Goal: Check status: Check status

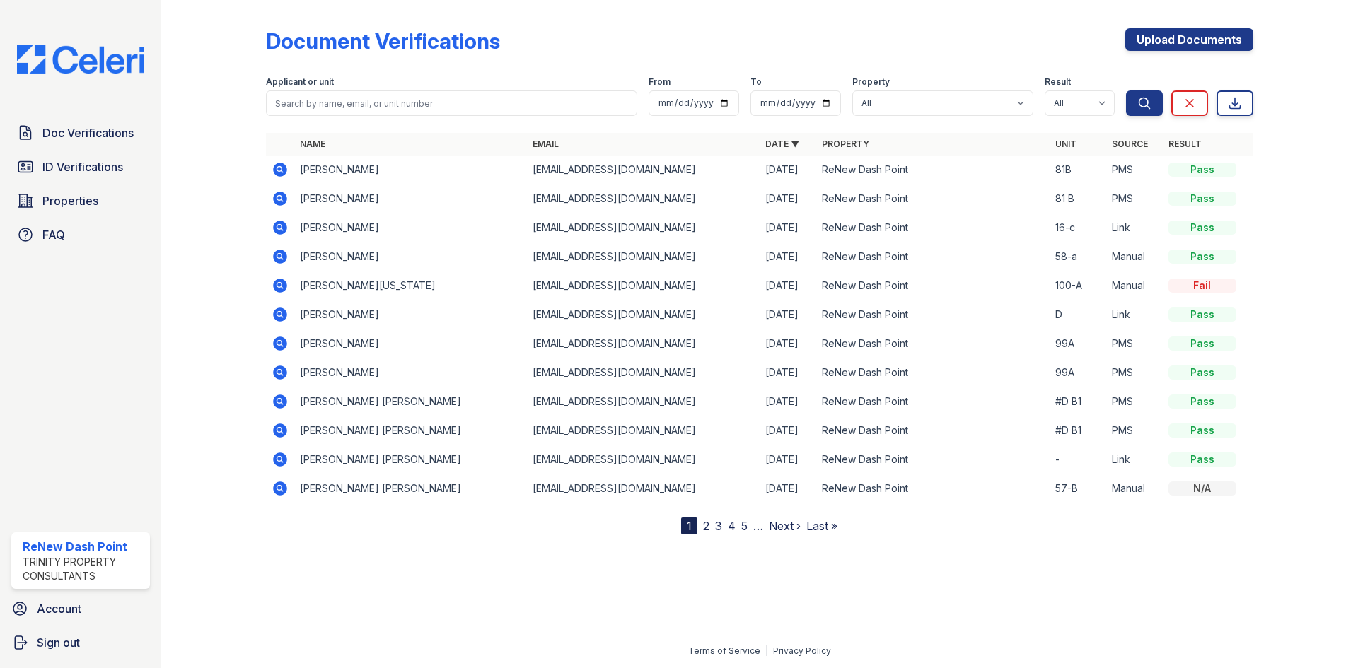
click at [286, 195] on icon at bounding box center [280, 199] width 14 height 14
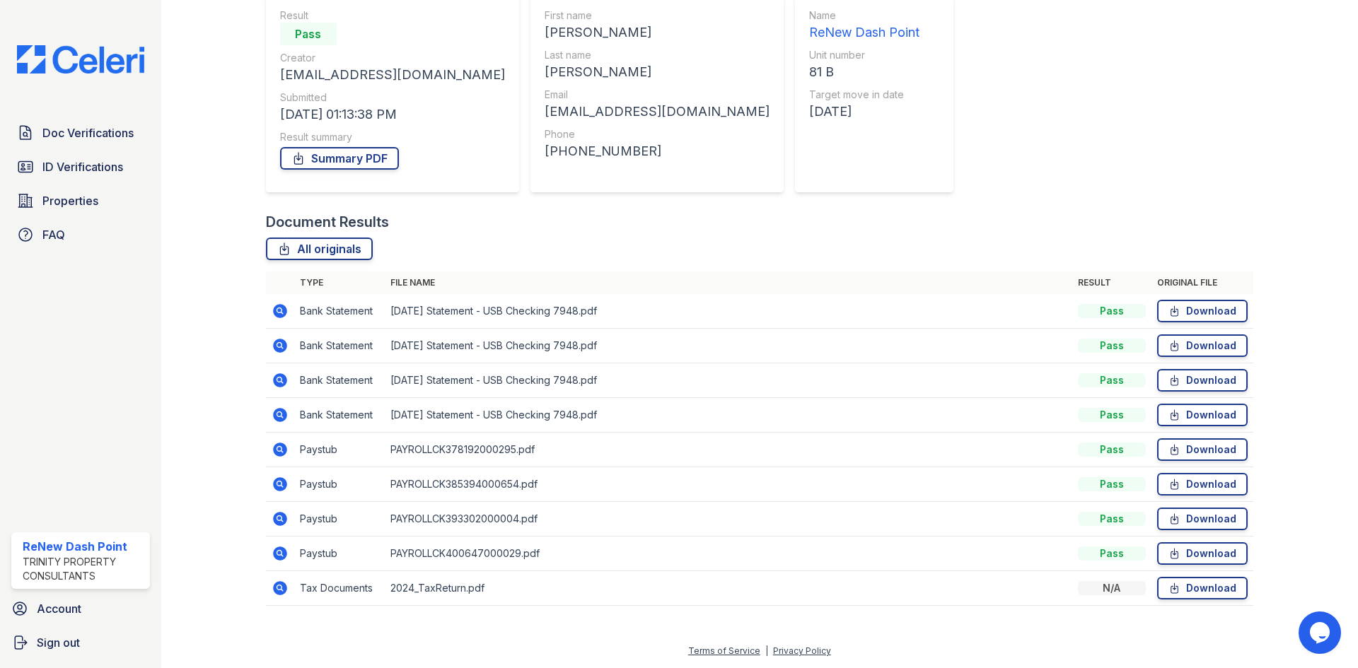
click at [281, 413] on icon at bounding box center [280, 415] width 14 height 14
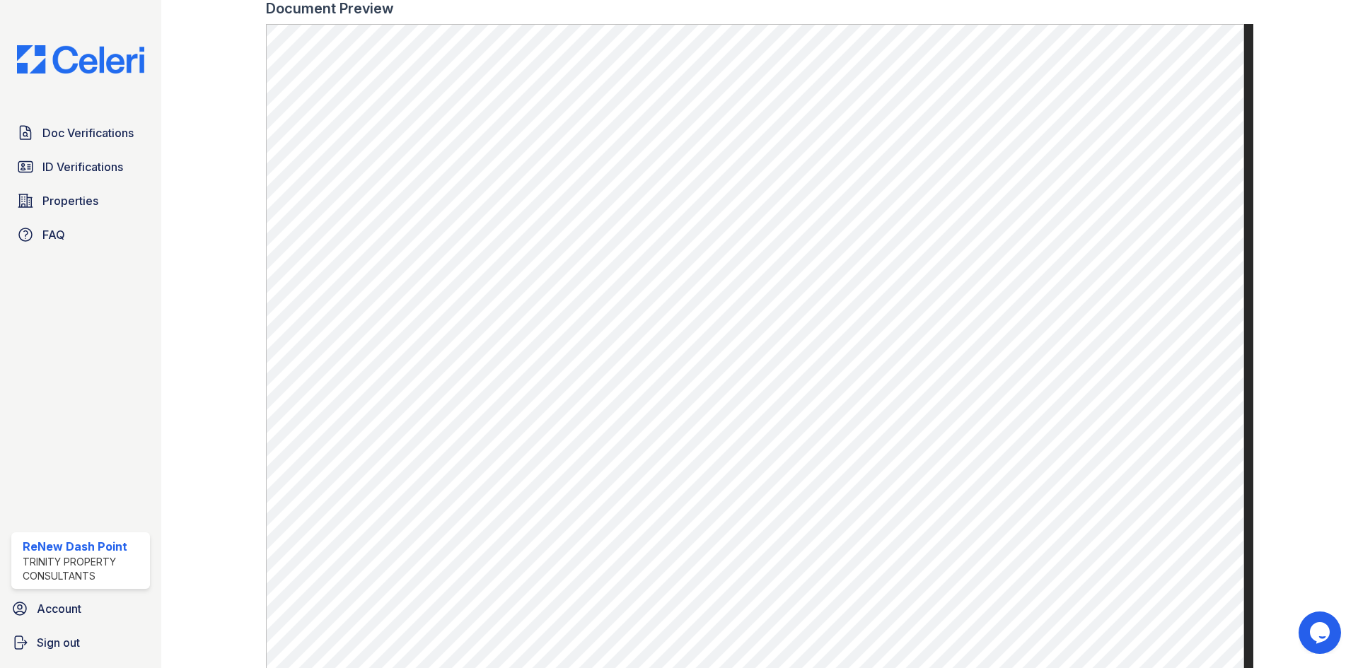
scroll to position [637, 0]
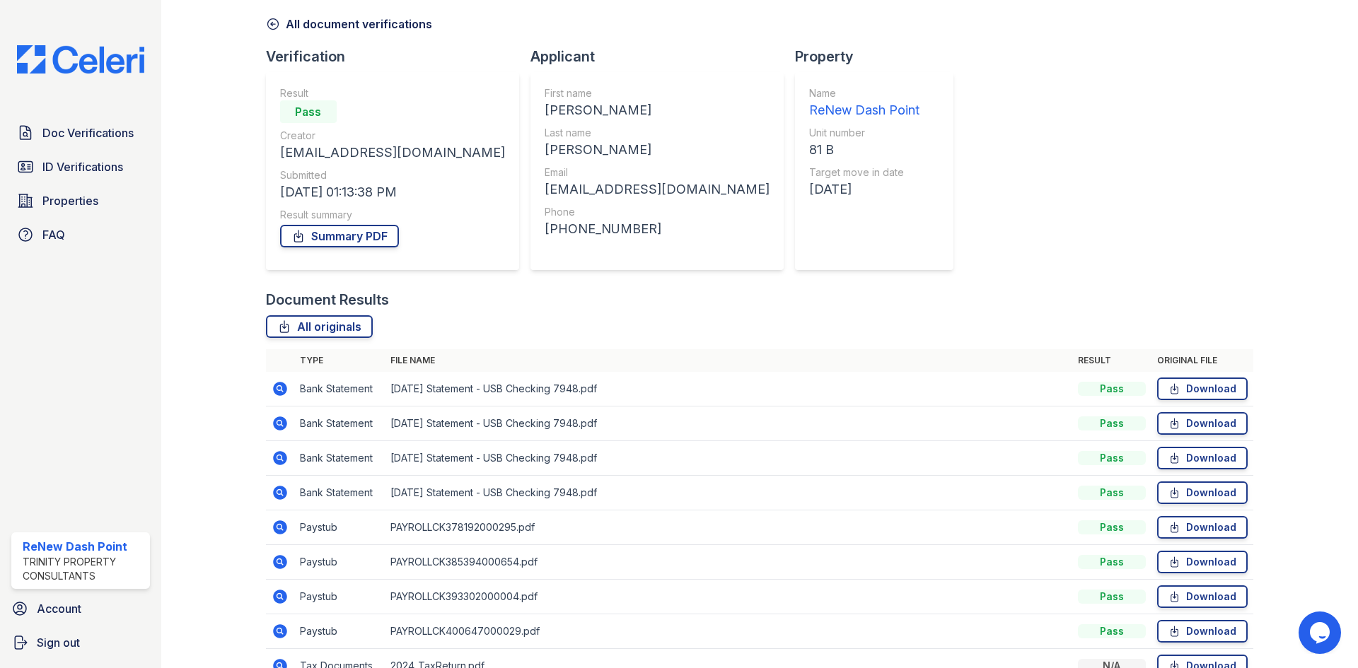
scroll to position [136, 0]
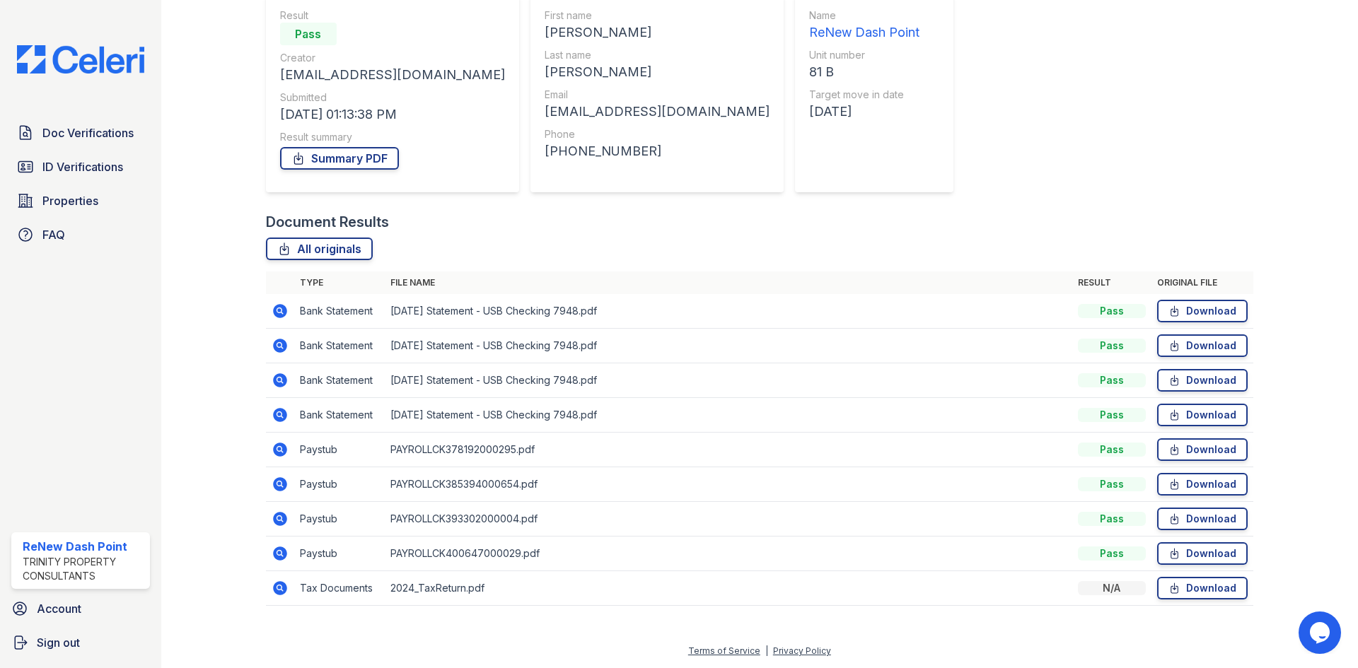
click at [278, 553] on icon at bounding box center [280, 553] width 17 height 17
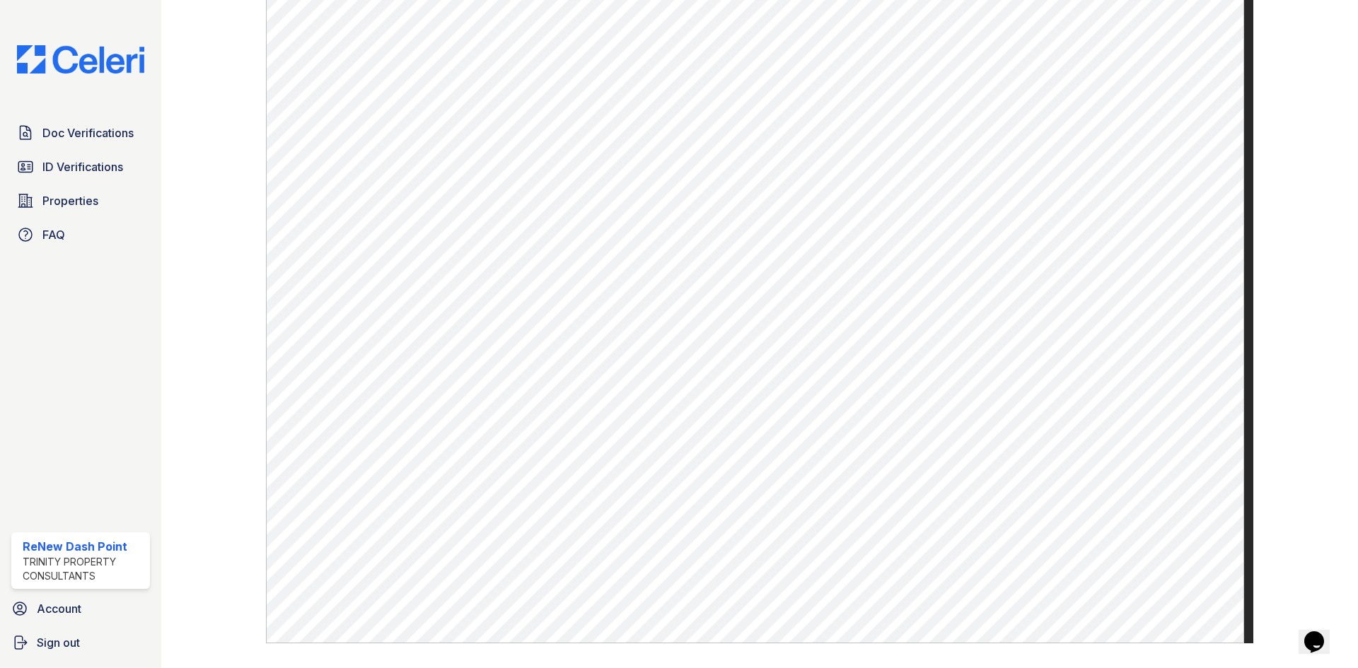
scroll to position [512, 0]
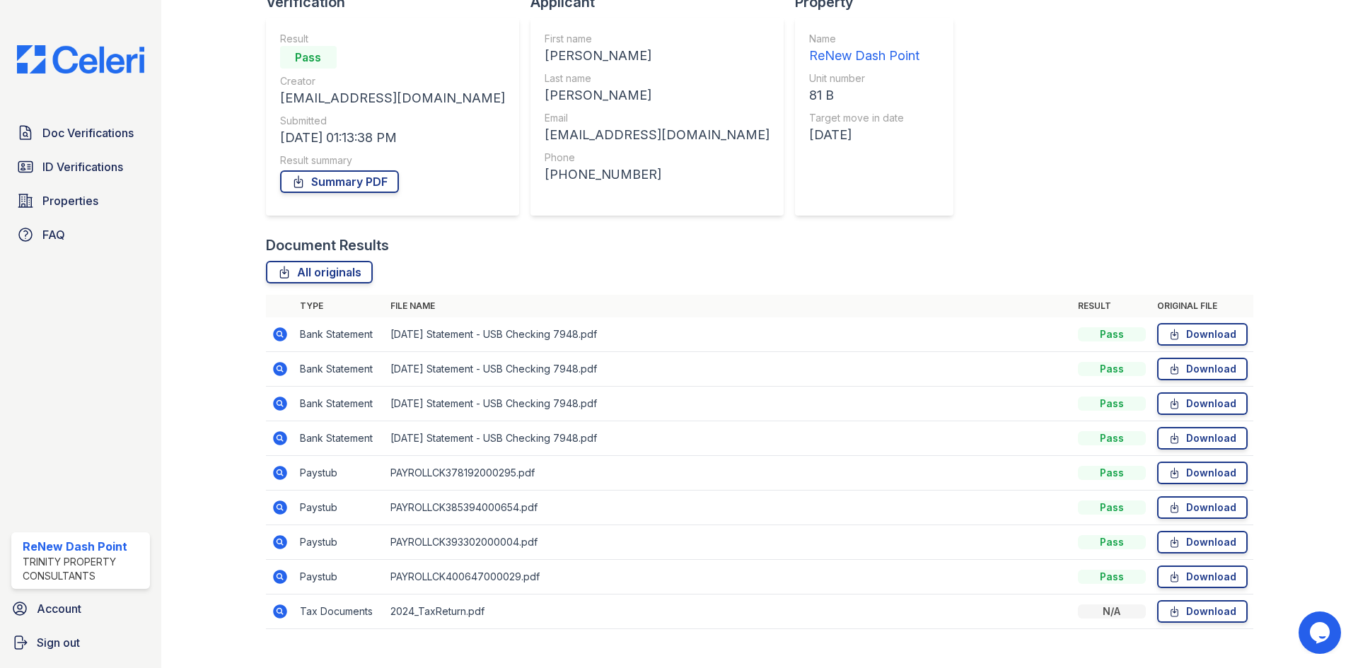
scroll to position [136, 0]
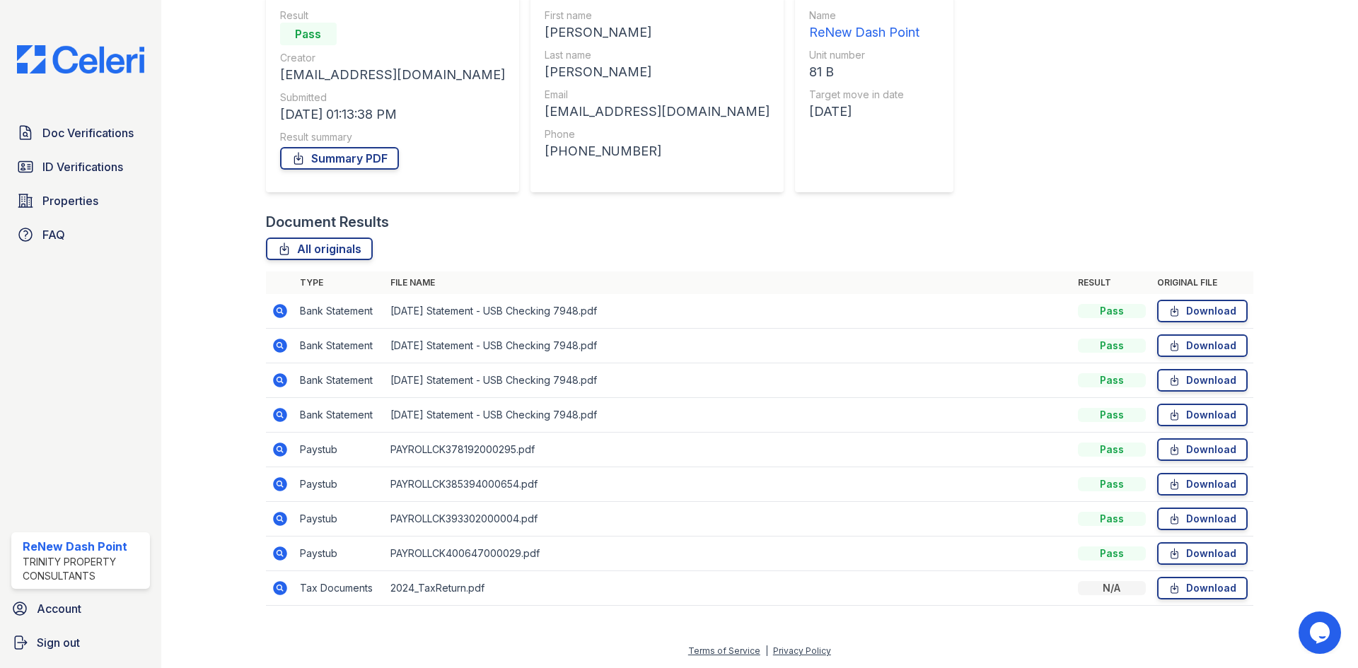
click at [276, 525] on icon at bounding box center [280, 519] width 14 height 14
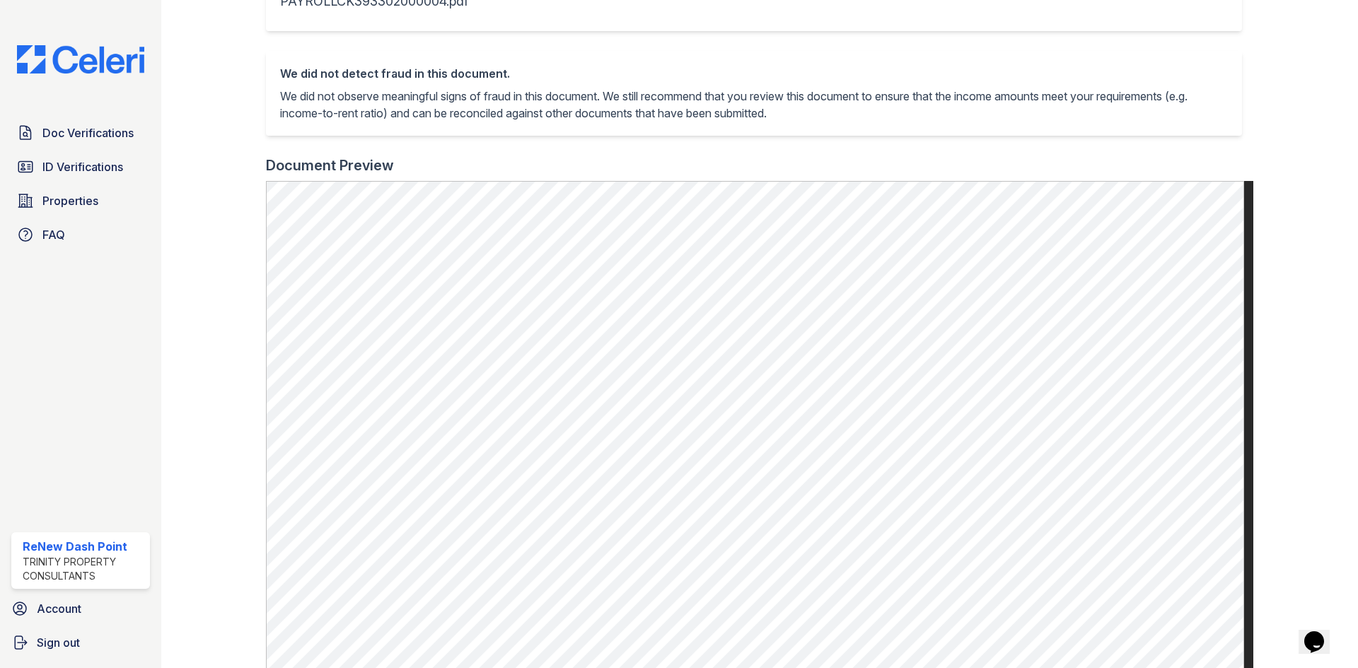
scroll to position [354, 0]
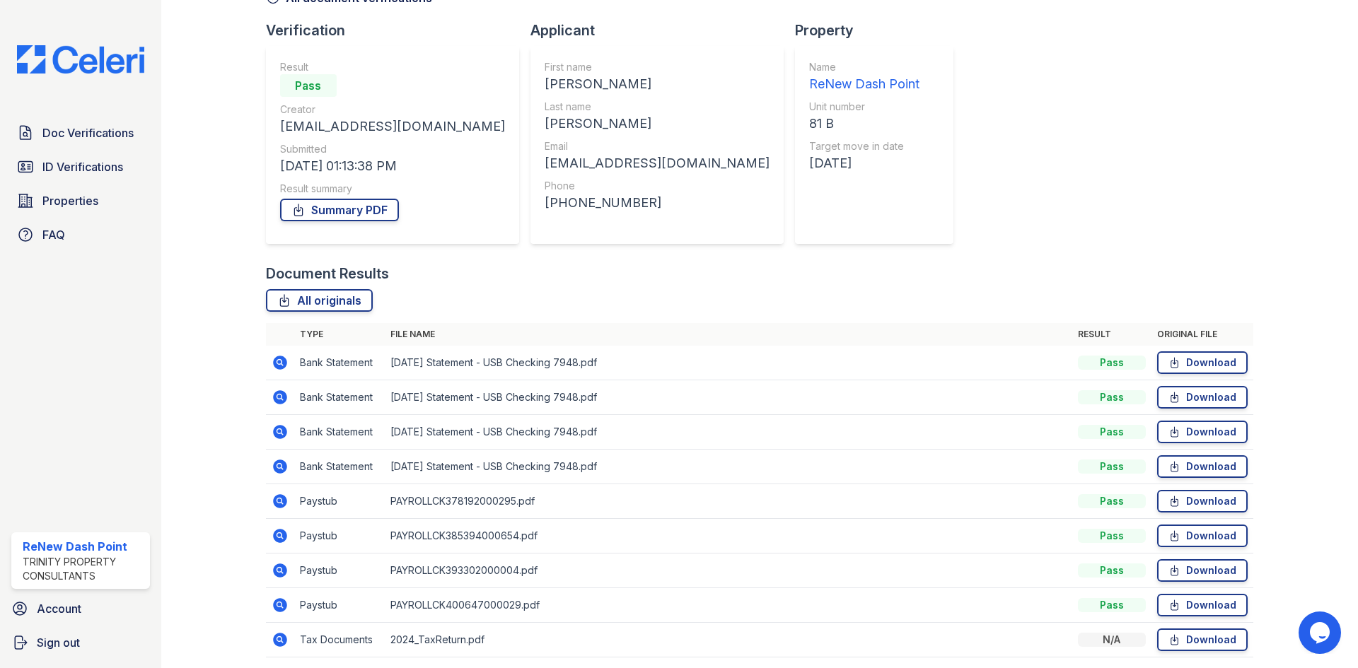
scroll to position [136, 0]
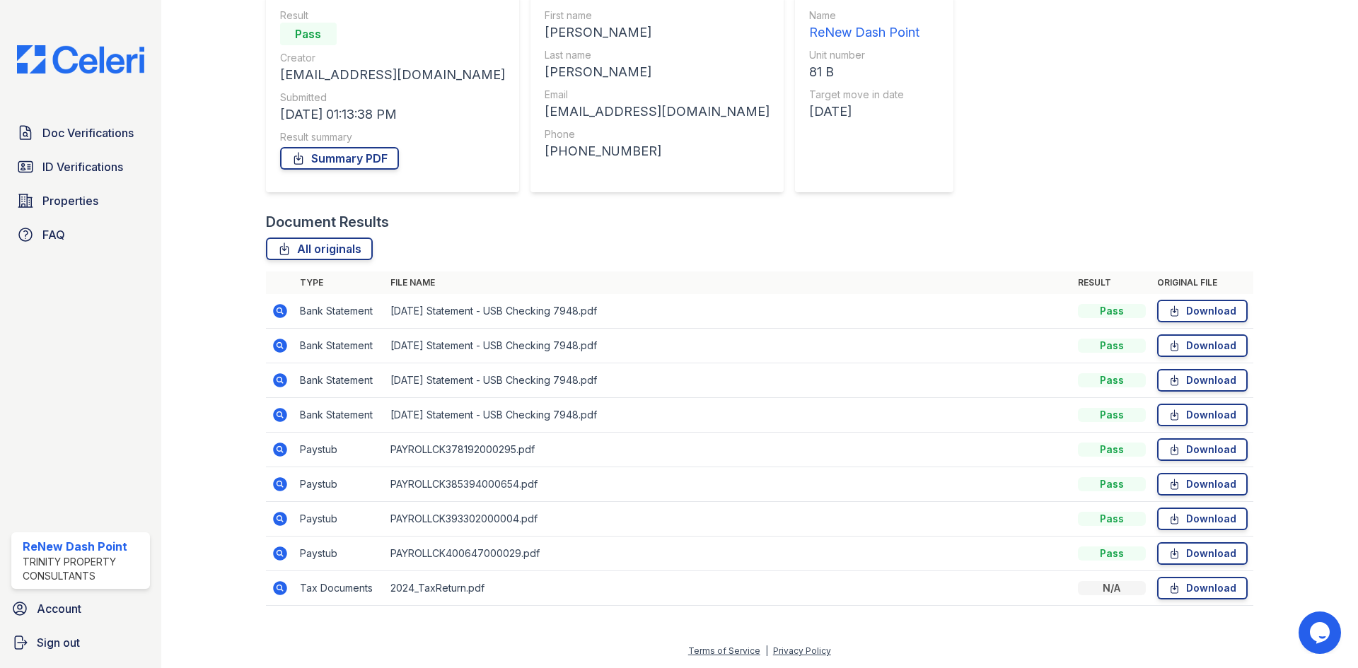
click at [281, 485] on icon at bounding box center [280, 484] width 17 height 17
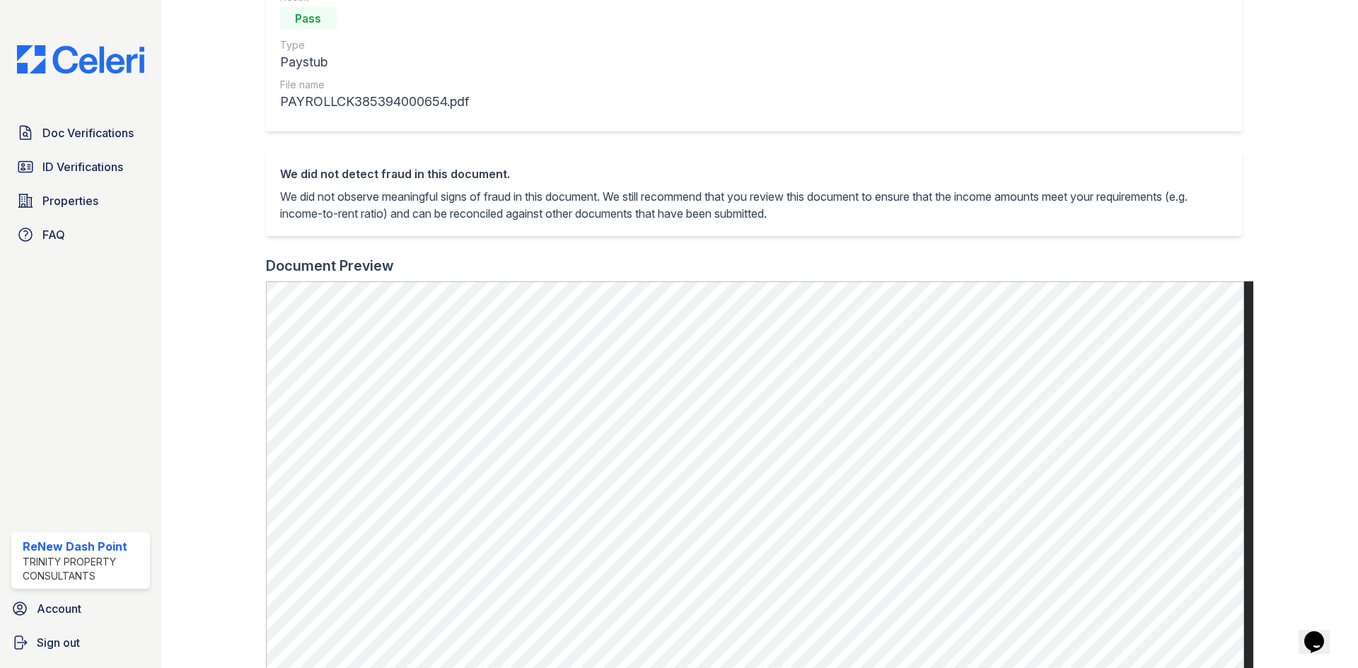
scroll to position [424, 0]
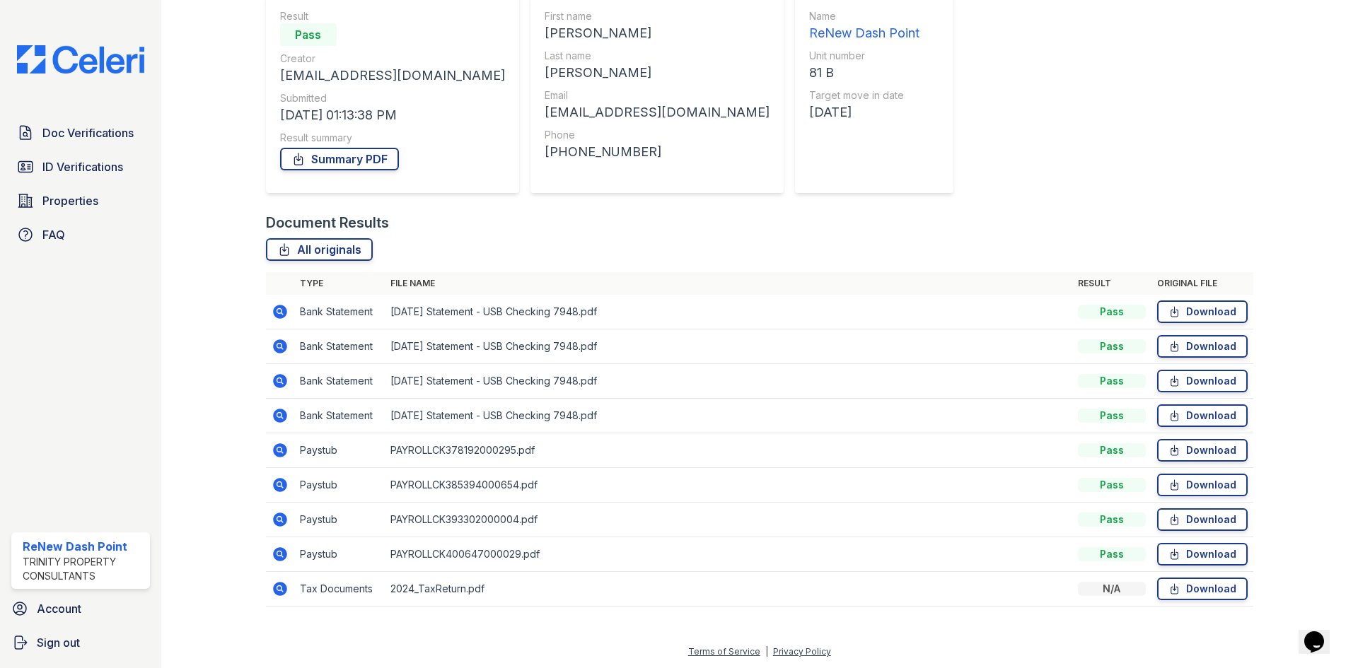
scroll to position [136, 0]
click at [281, 451] on icon at bounding box center [280, 449] width 17 height 17
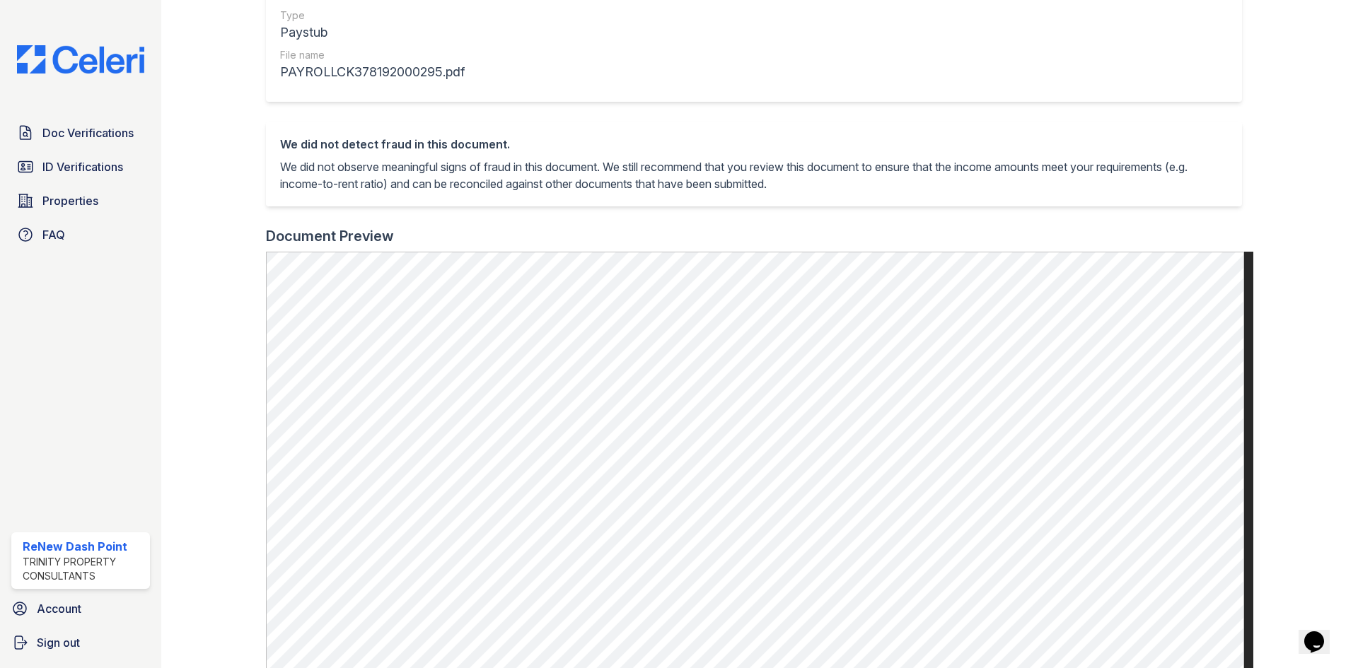
scroll to position [424, 0]
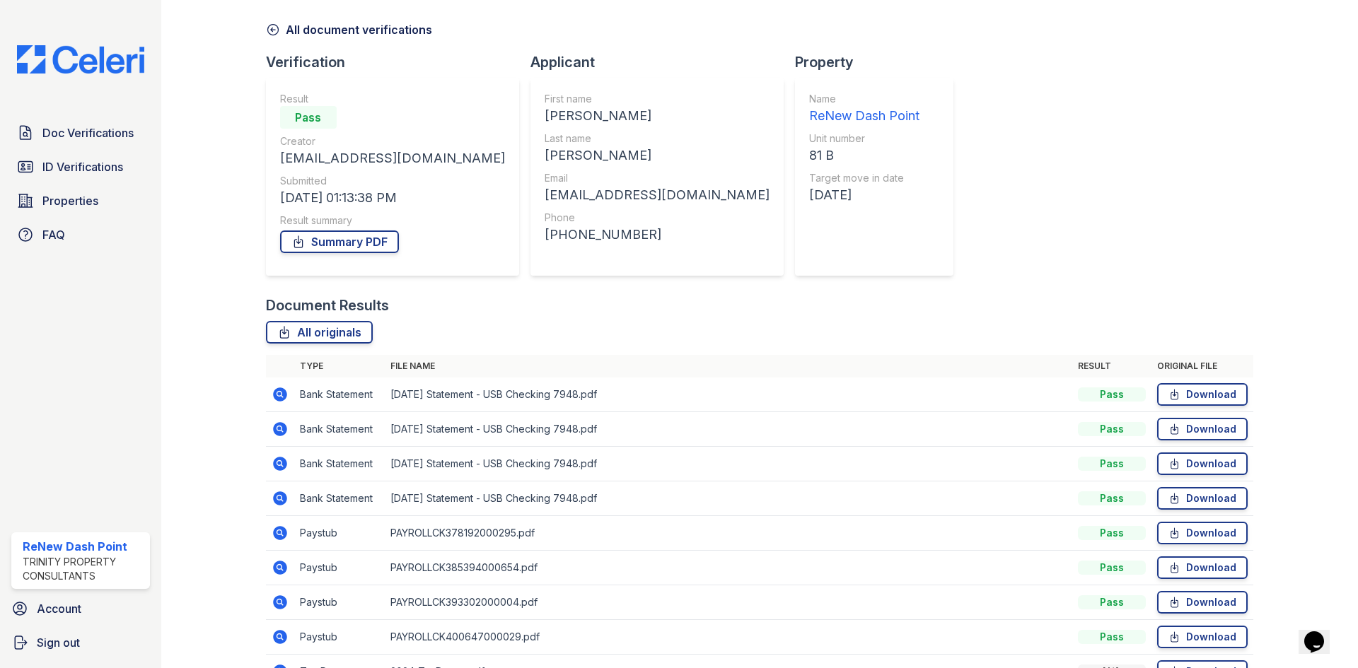
scroll to position [136, 0]
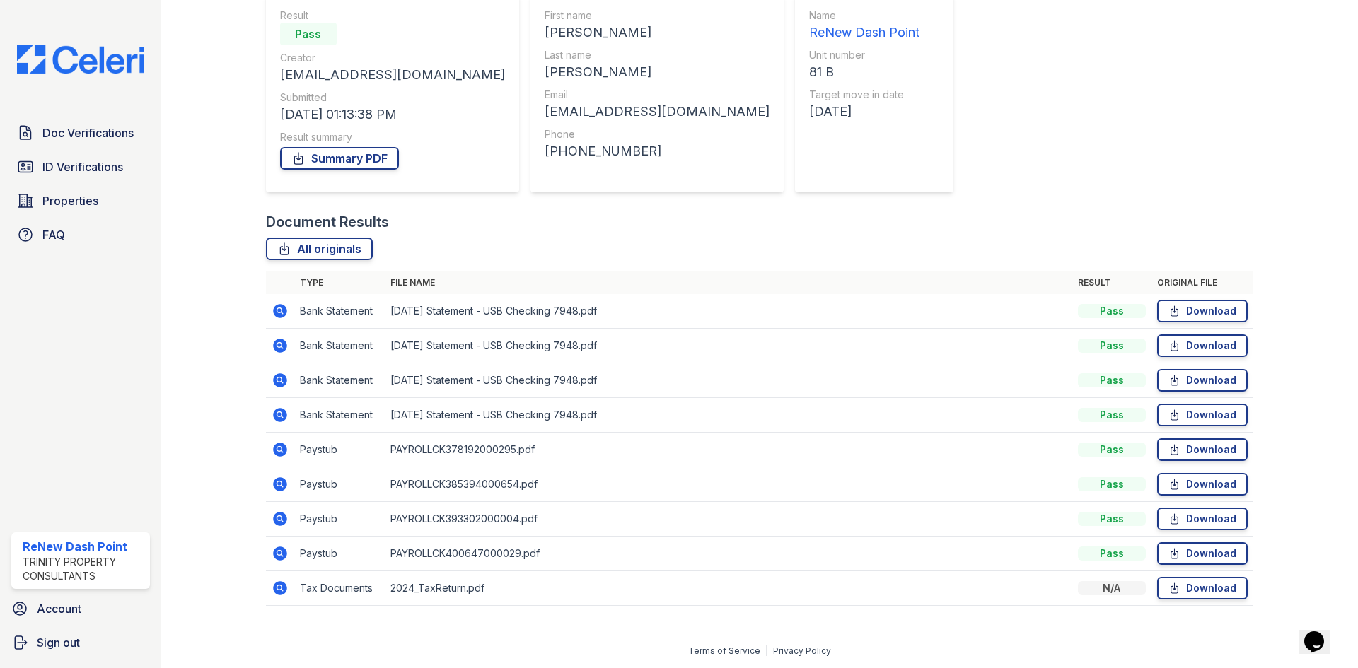
click at [280, 483] on icon at bounding box center [279, 484] width 4 height 4
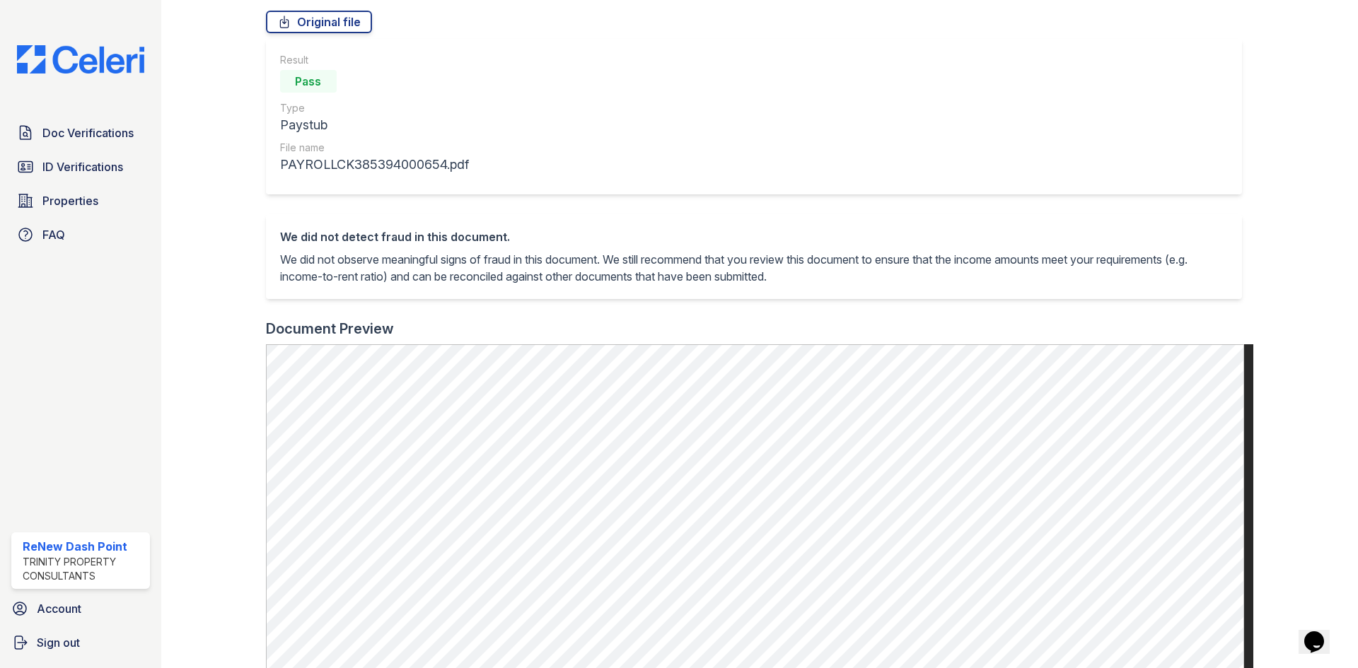
scroll to position [141, 0]
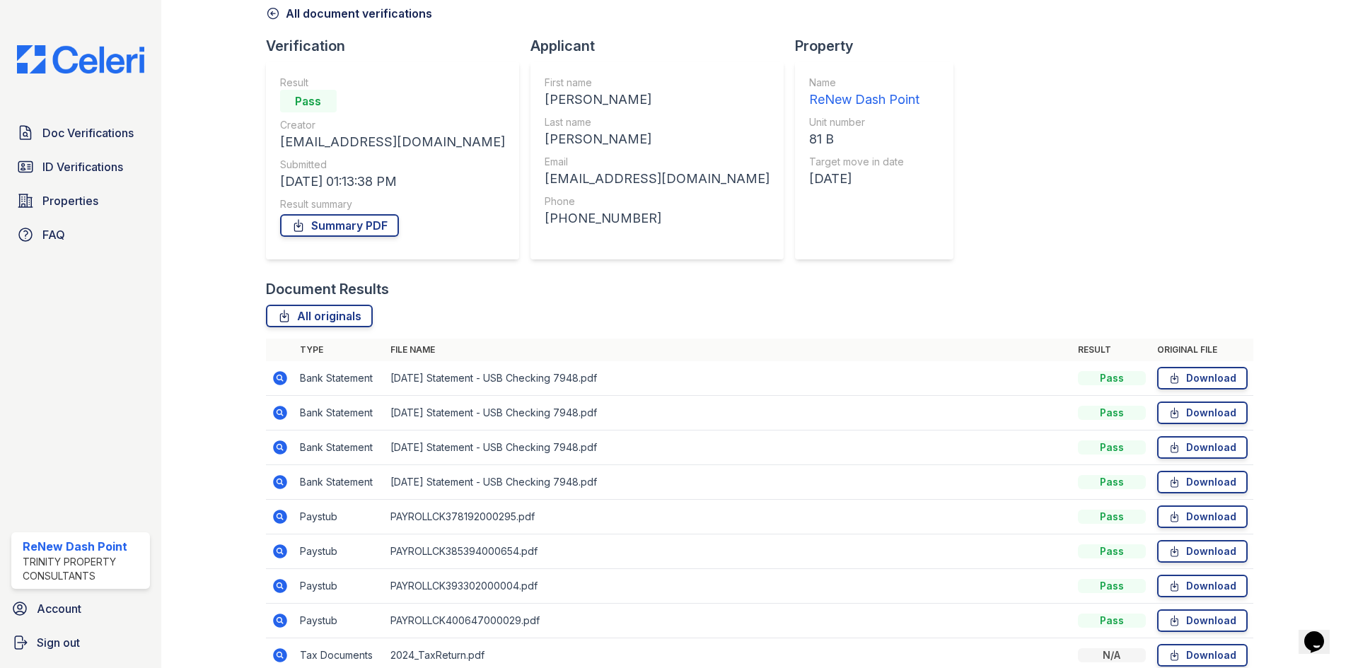
scroll to position [136, 0]
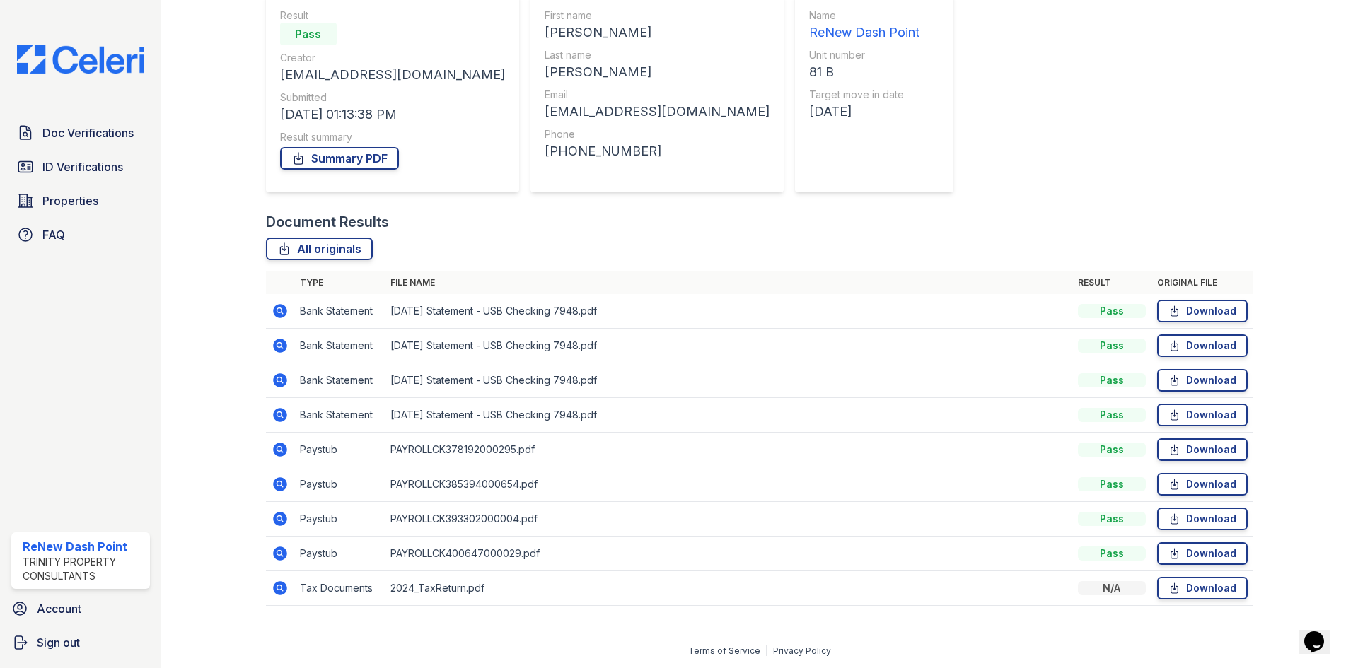
click at [277, 522] on icon at bounding box center [280, 519] width 14 height 14
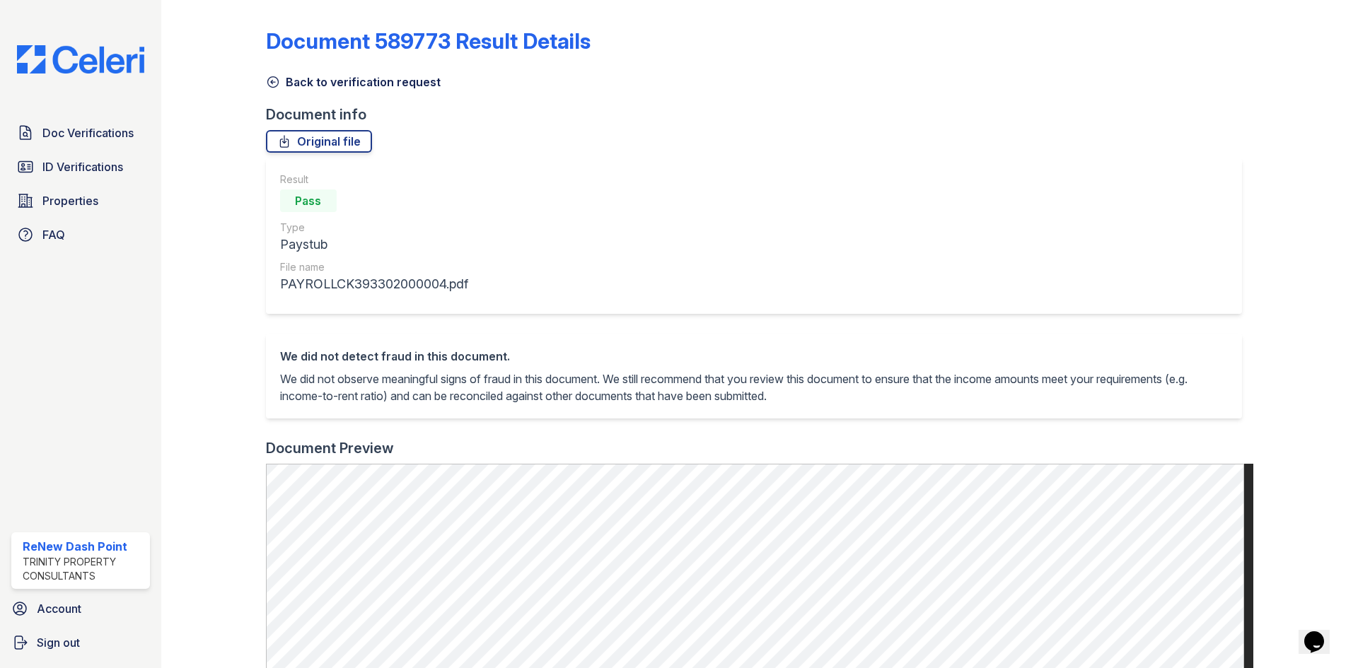
scroll to position [212, 0]
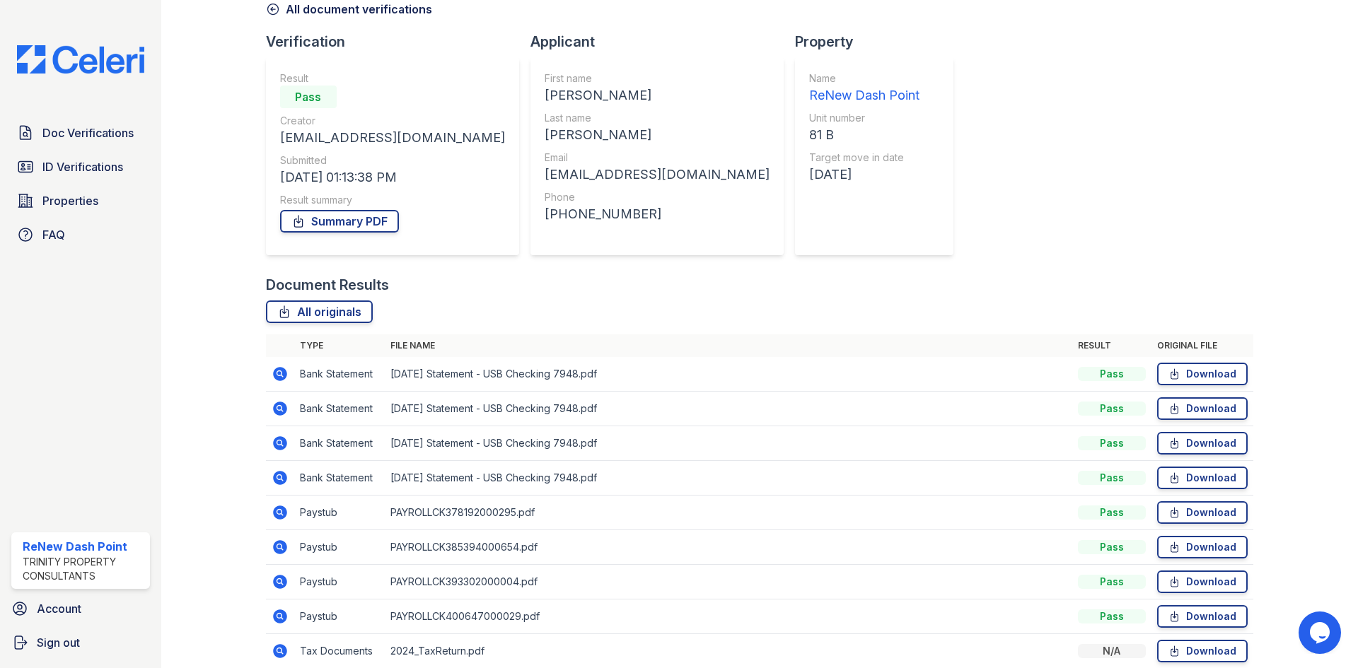
scroll to position [136, 0]
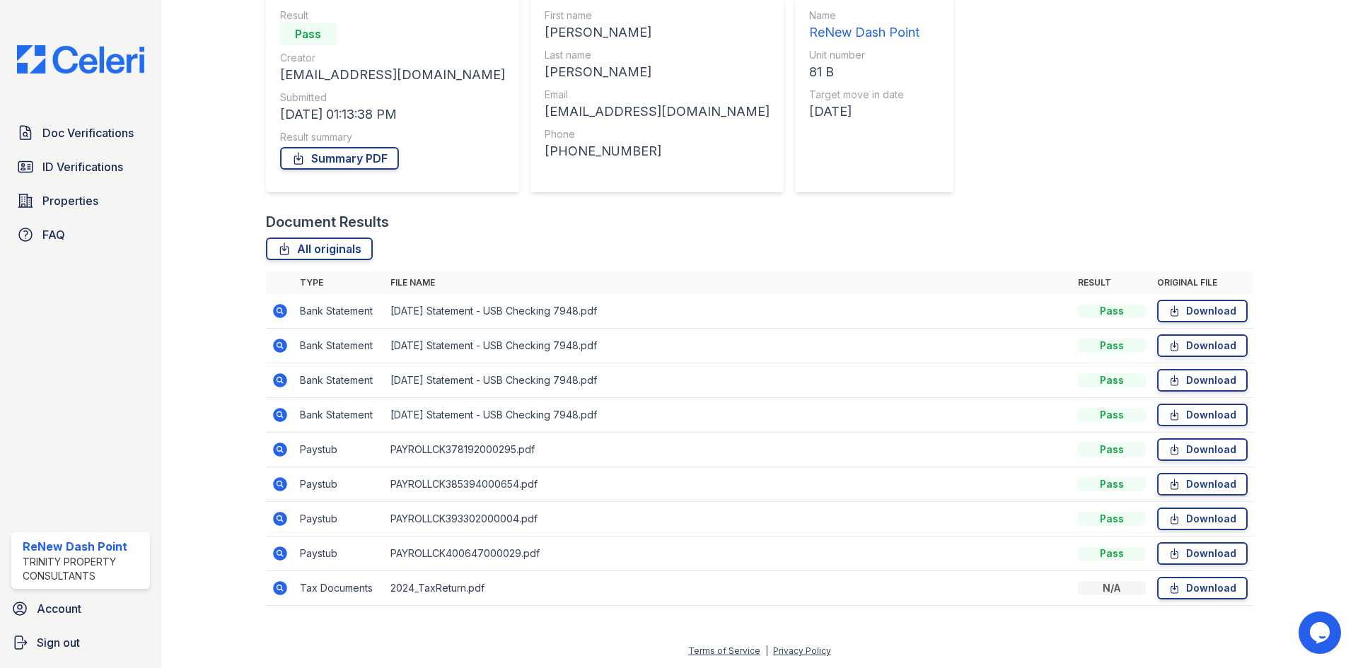
click at [288, 555] on td at bounding box center [280, 554] width 28 height 35
click at [280, 554] on icon at bounding box center [280, 553] width 17 height 17
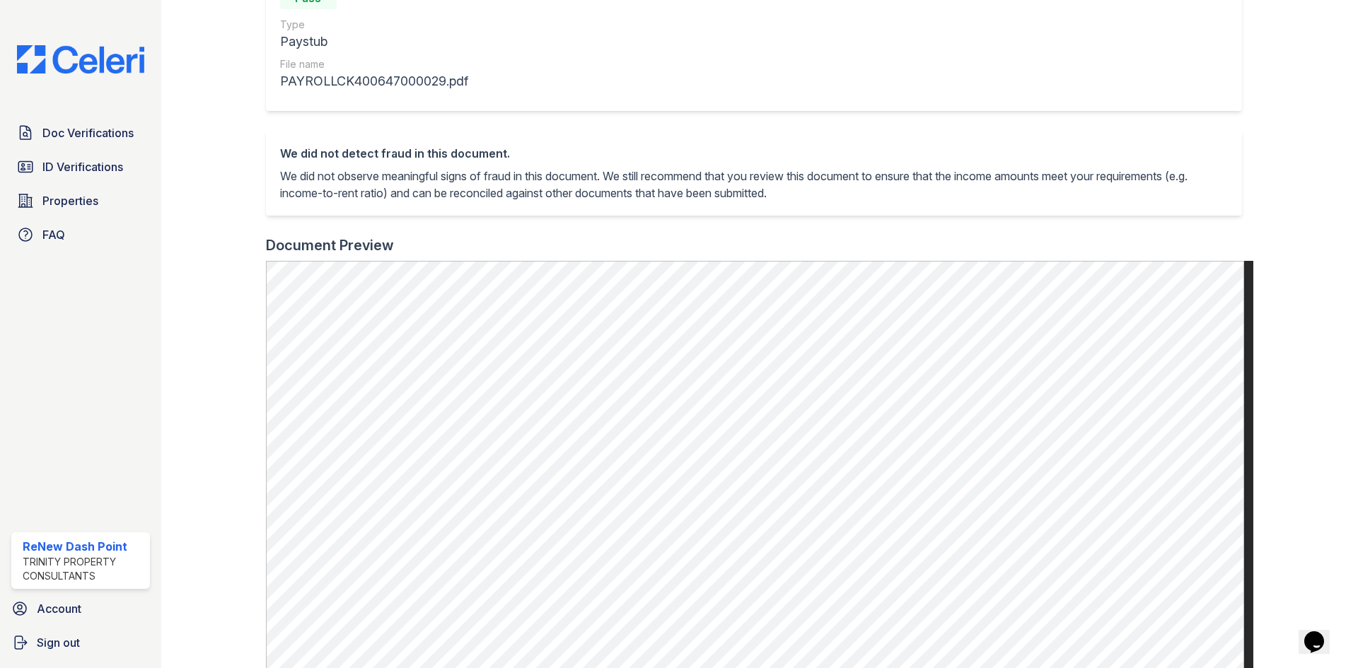
scroll to position [212, 0]
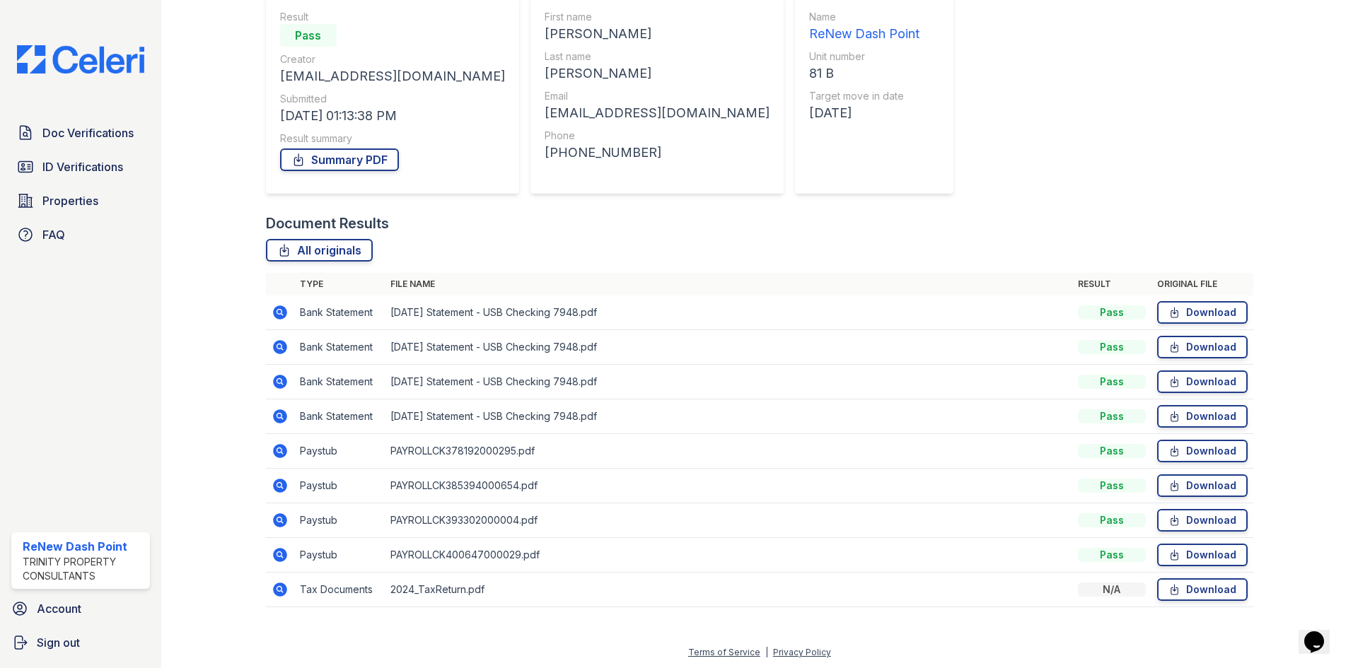
scroll to position [136, 0]
click at [958, 203] on div "Document Verification 183313 All document verifications Verification Result Pas…" at bounding box center [759, 245] width 987 height 750
click at [922, 194] on div "Document Verification 183313 All document verifications Verification Result Pas…" at bounding box center [759, 245] width 987 height 750
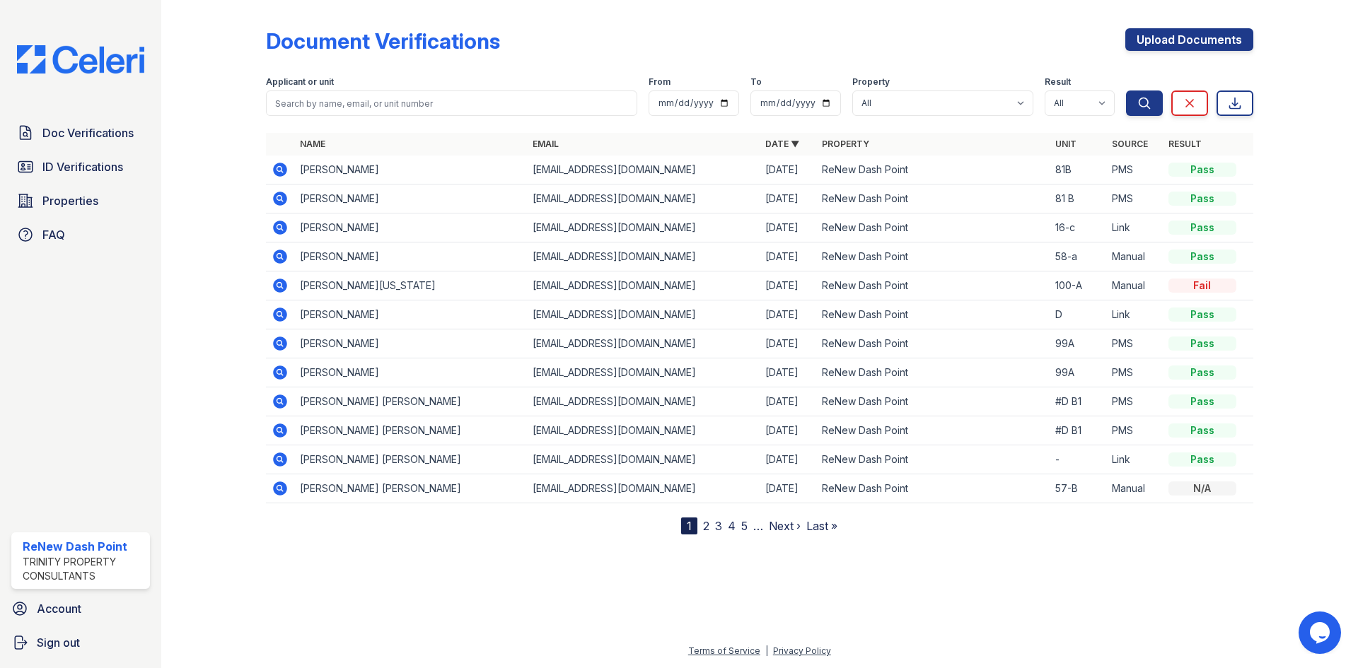
click at [281, 169] on icon at bounding box center [280, 169] width 17 height 17
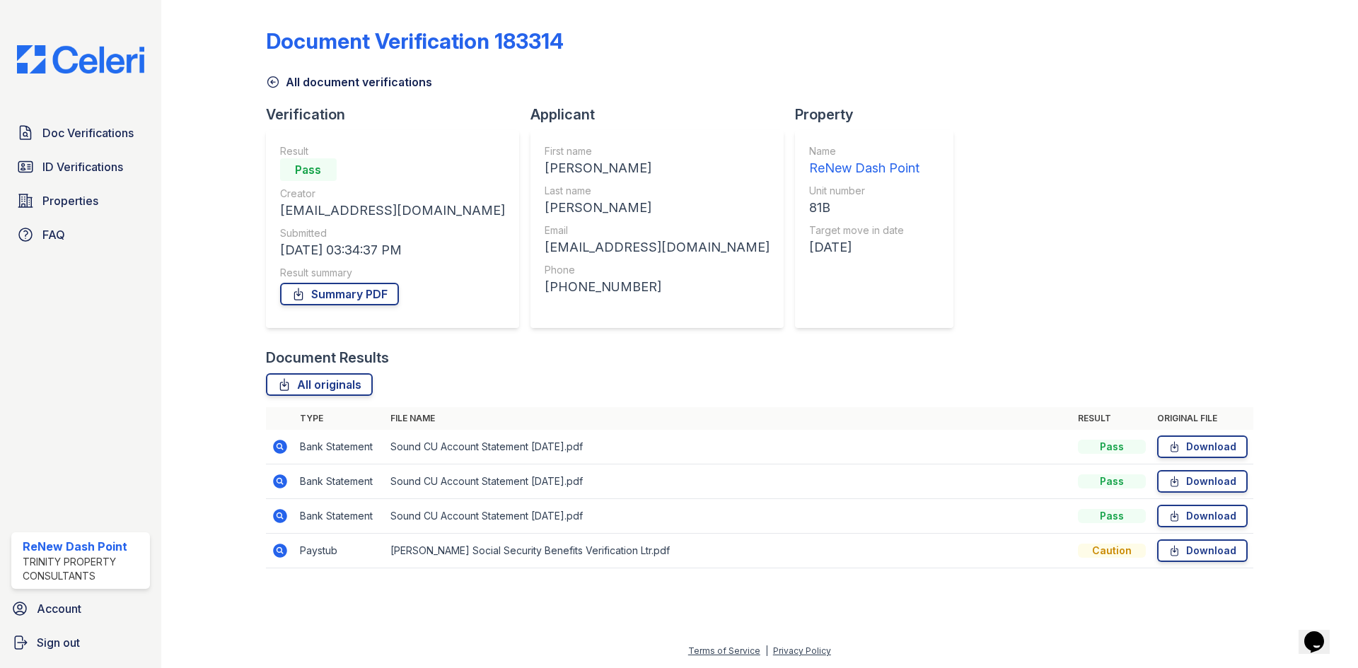
click at [274, 520] on icon at bounding box center [280, 516] width 14 height 14
click at [283, 451] on icon at bounding box center [280, 447] width 14 height 14
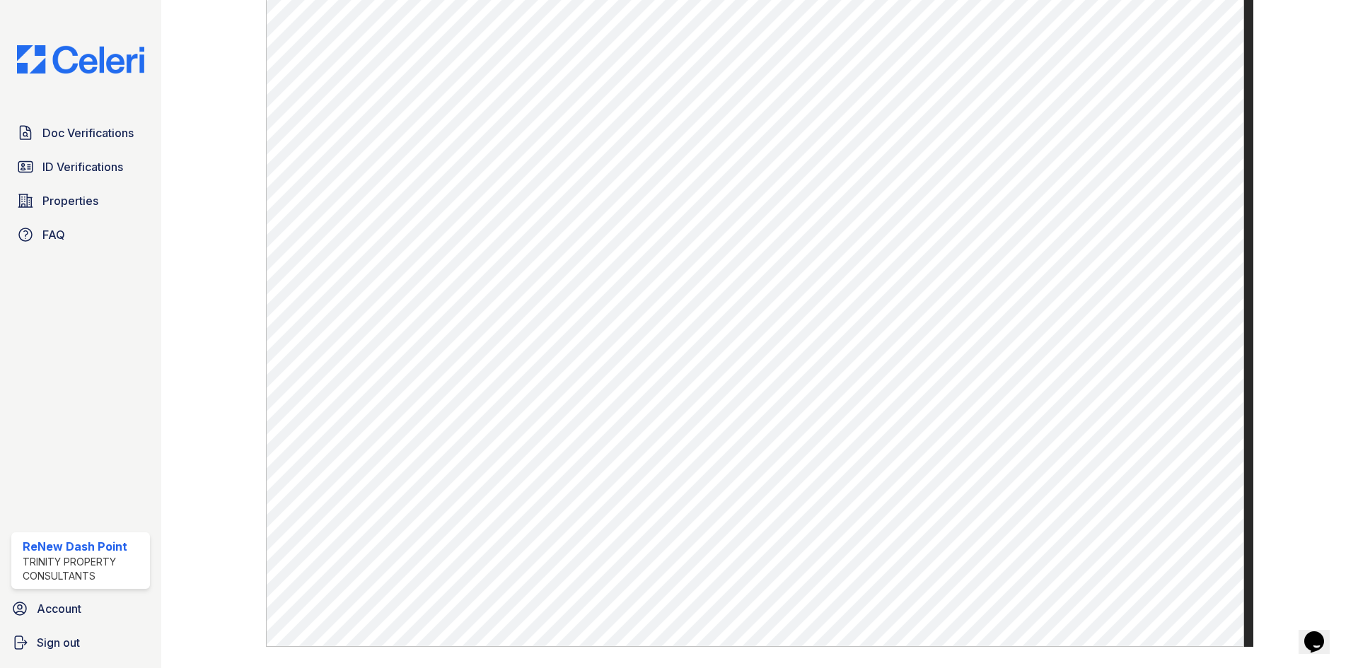
scroll to position [495, 0]
